Goal: Task Accomplishment & Management: Use online tool/utility

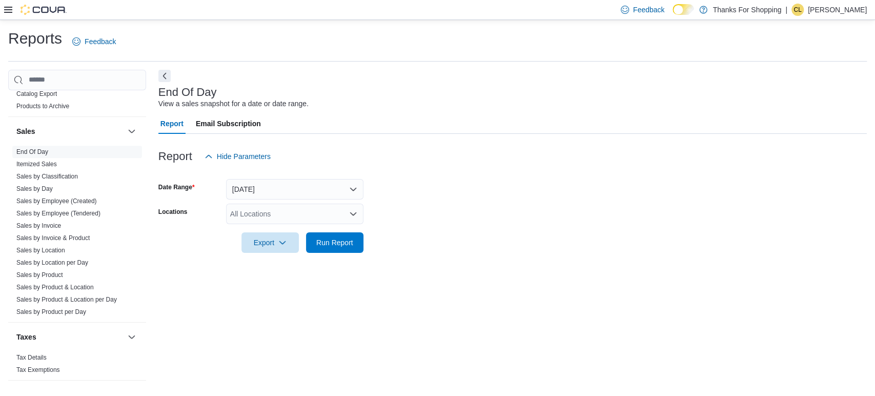
scroll to position [497, 0]
click at [277, 211] on div "All Locations" at bounding box center [294, 214] width 137 height 21
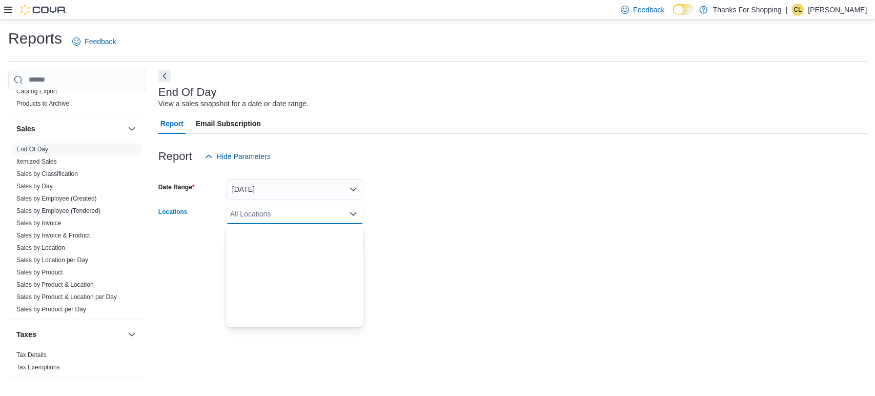
scroll to position [269, 0]
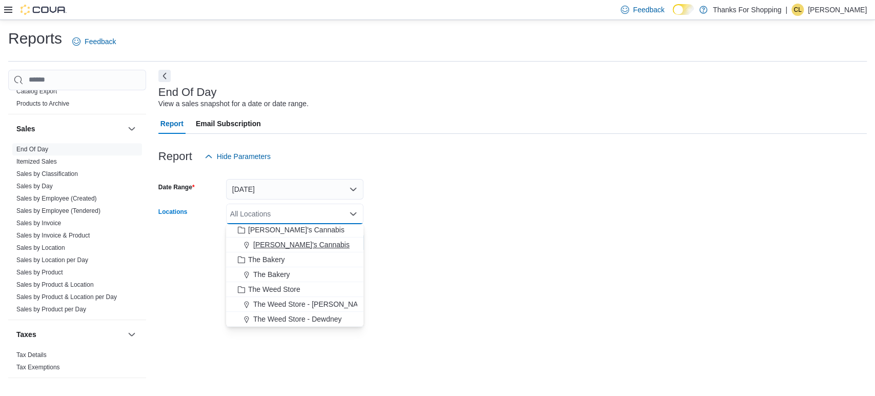
click at [286, 237] on button "[PERSON_NAME]'s Cannabis" at bounding box center [294, 244] width 137 height 15
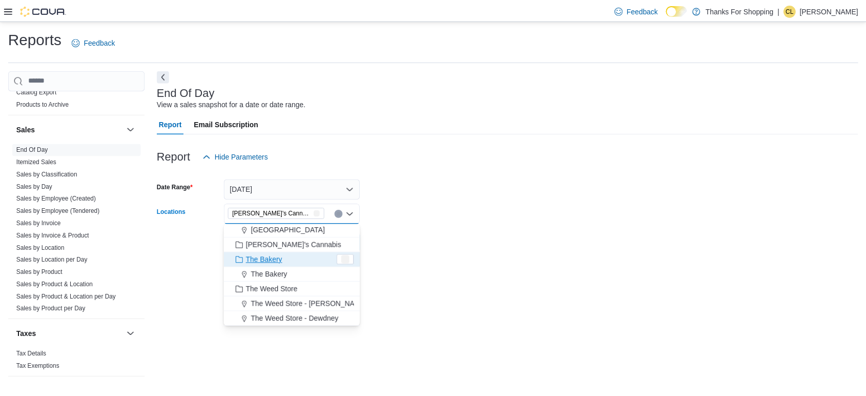
scroll to position [254, 0]
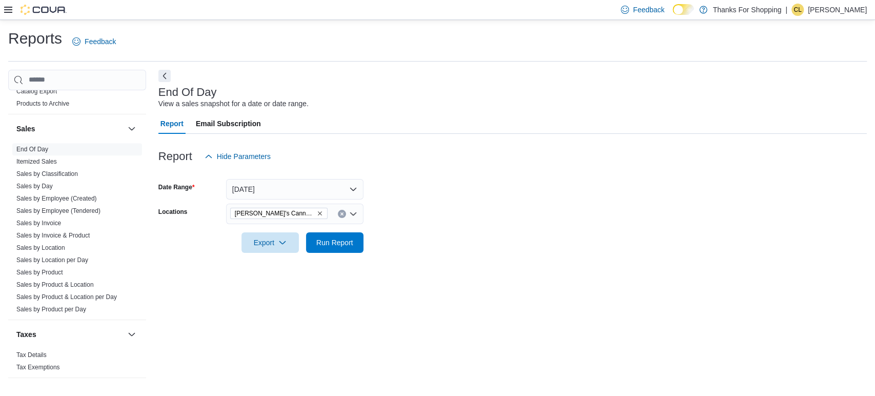
click at [426, 240] on form "Date Range [DATE] Locations [PERSON_NAME]'s Cannabis Export Run Report" at bounding box center [512, 210] width 708 height 86
click at [353, 248] on span "Run Report" at bounding box center [334, 242] width 45 height 21
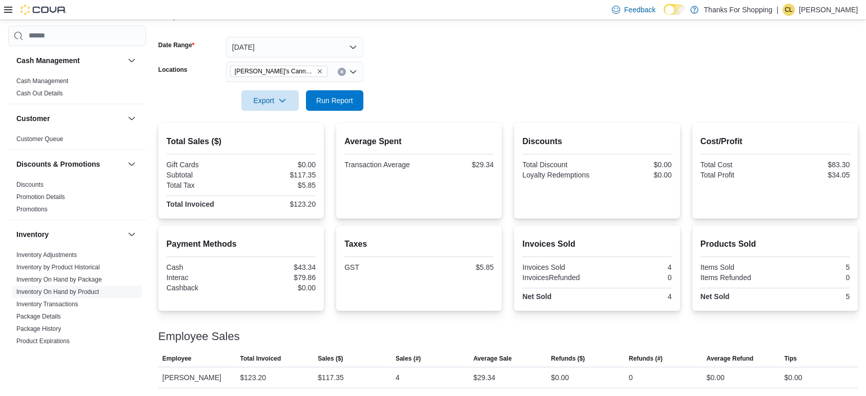
click at [47, 292] on link "Inventory On Hand by Product" at bounding box center [57, 291] width 83 height 7
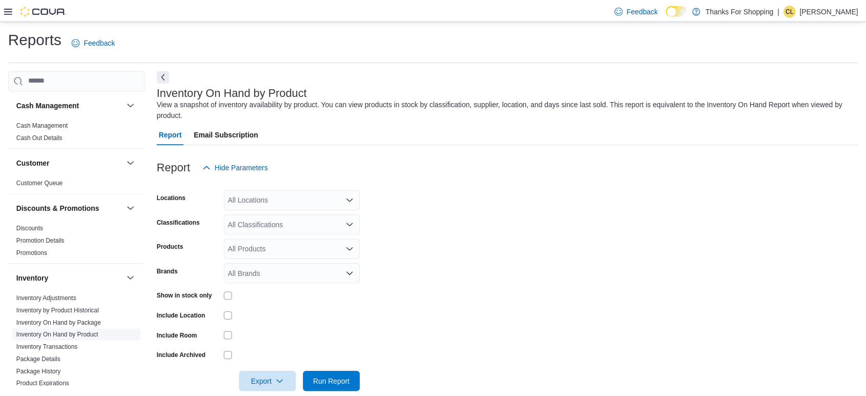
scroll to position [16, 0]
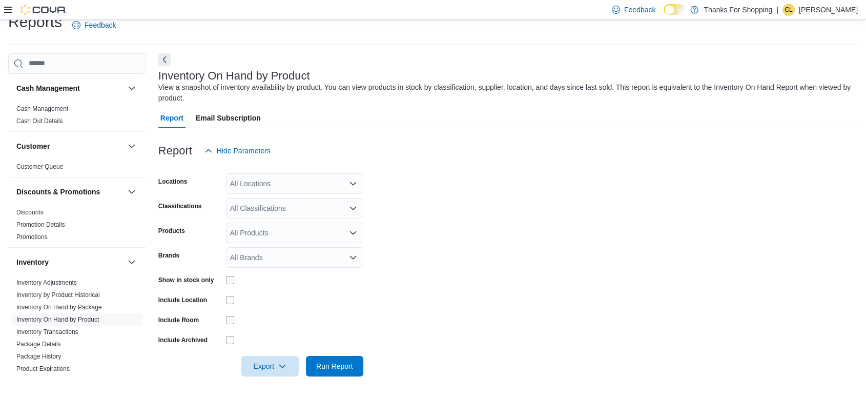
click at [304, 179] on div "All Locations" at bounding box center [294, 183] width 137 height 21
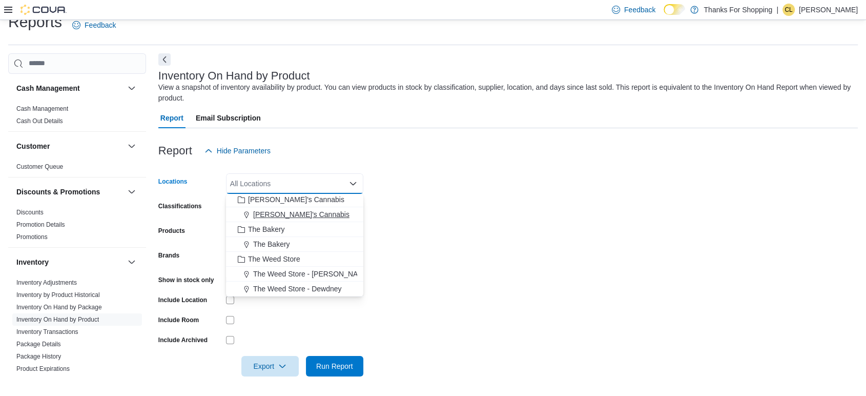
click at [276, 209] on span "[PERSON_NAME]'s Cannabis" at bounding box center [301, 214] width 96 height 10
click at [441, 180] on form "Locations [PERSON_NAME]'s Cannabis Combo box. Selected. [PERSON_NAME]'s Cannabi…" at bounding box center [508, 268] width 700 height 215
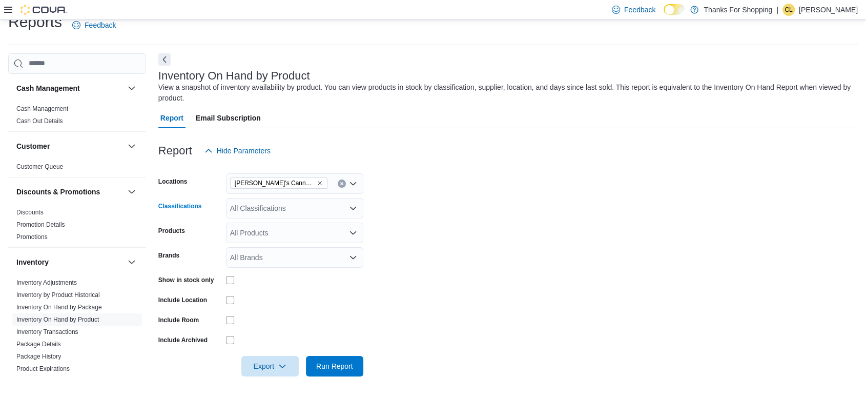
click at [312, 210] on div "All Classifications" at bounding box center [294, 208] width 137 height 21
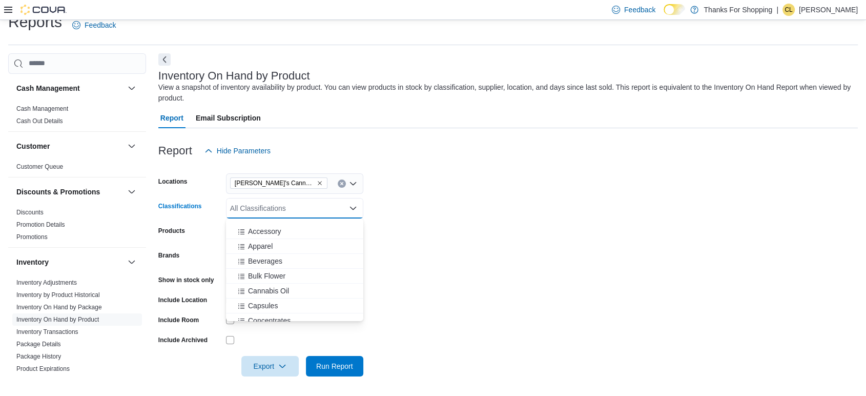
scroll to position [330, 0]
click at [294, 252] on div "Cannabis Oil" at bounding box center [294, 252] width 125 height 10
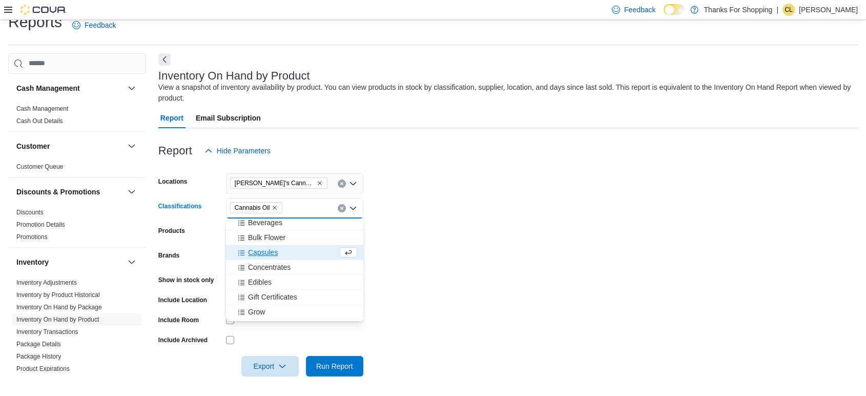
click at [294, 252] on div "Capsules" at bounding box center [285, 252] width 106 height 10
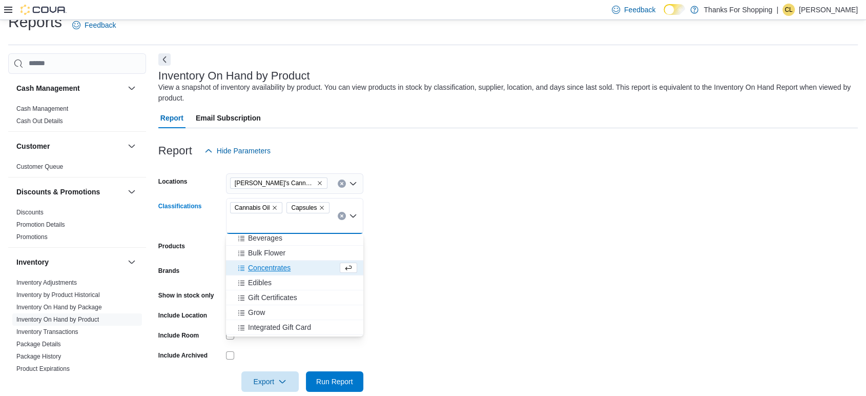
click at [291, 265] on div "Concentrates" at bounding box center [285, 267] width 106 height 10
click at [282, 280] on div "Topical" at bounding box center [294, 281] width 125 height 10
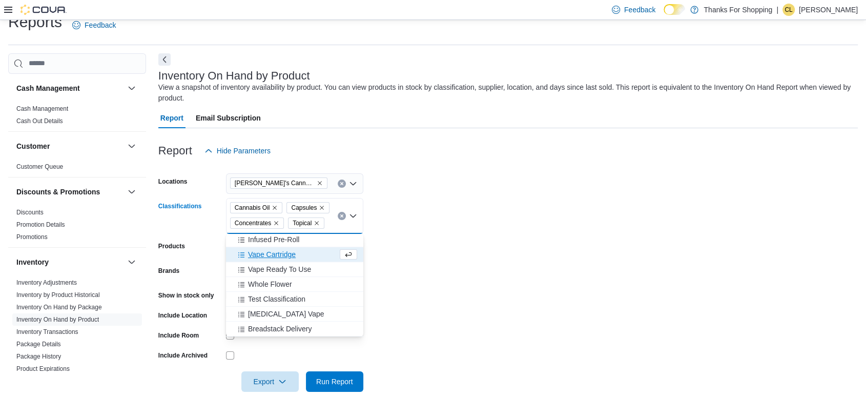
scroll to position [32, 0]
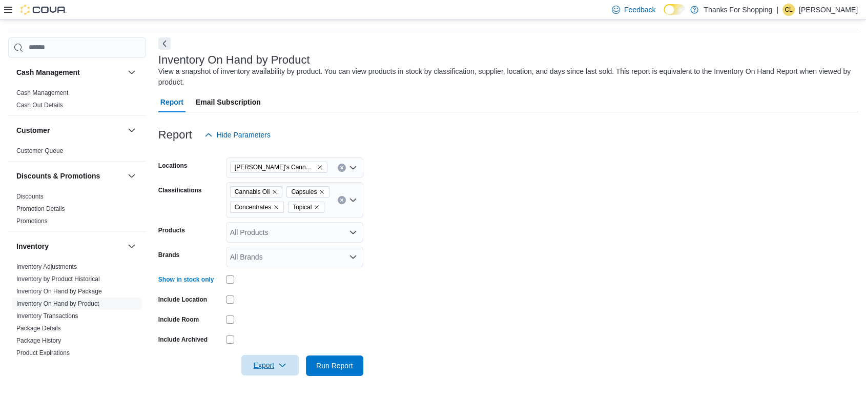
click at [280, 373] on span "Export" at bounding box center [270, 365] width 45 height 21
click at [271, 317] on button "Export to Csv" at bounding box center [271, 324] width 58 height 21
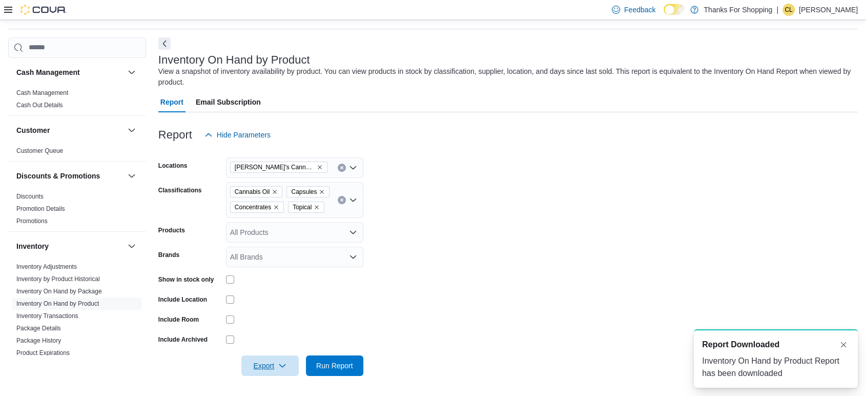
scroll to position [0, 0]
